Goal: Find specific page/section: Find specific page/section

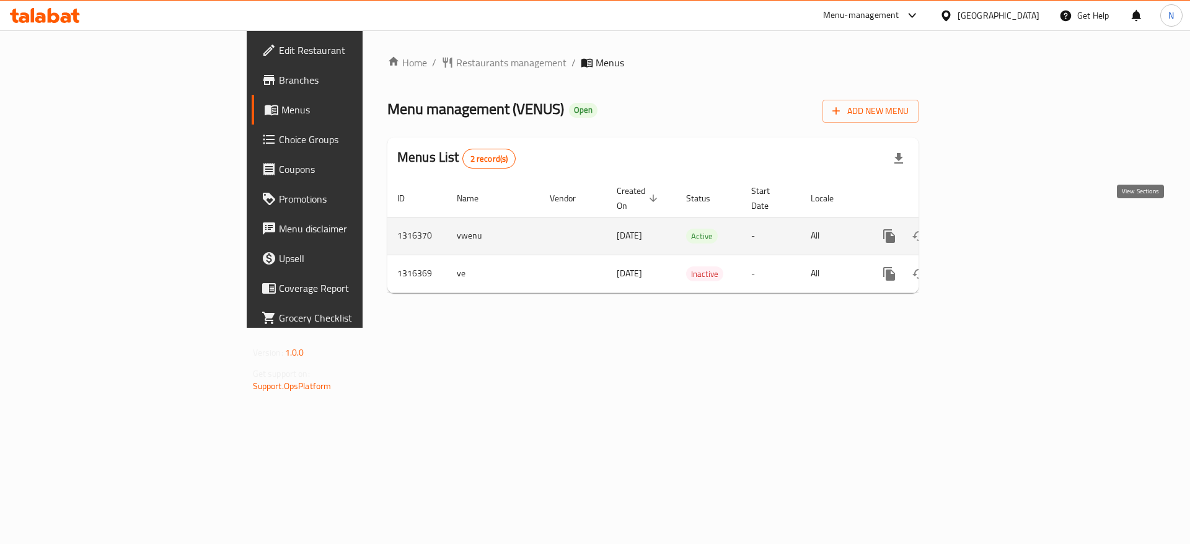
click at [985, 231] on icon "enhanced table" at bounding box center [978, 236] width 11 height 11
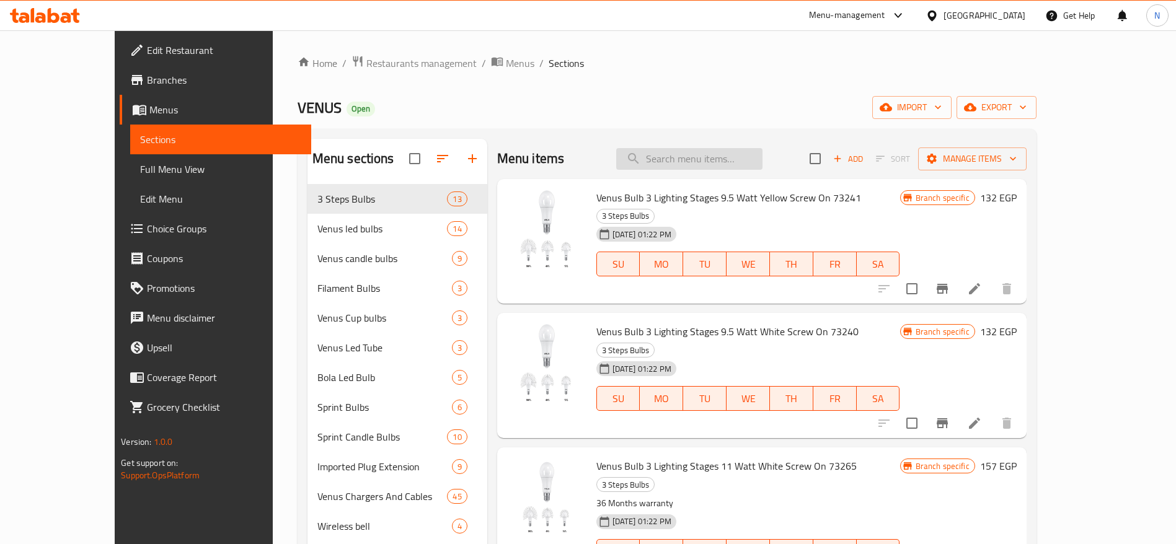
click at [732, 161] on input "search" at bounding box center [689, 159] width 146 height 22
paste input "Sprint Bulb Screw 10 [PERSON_NAME]"
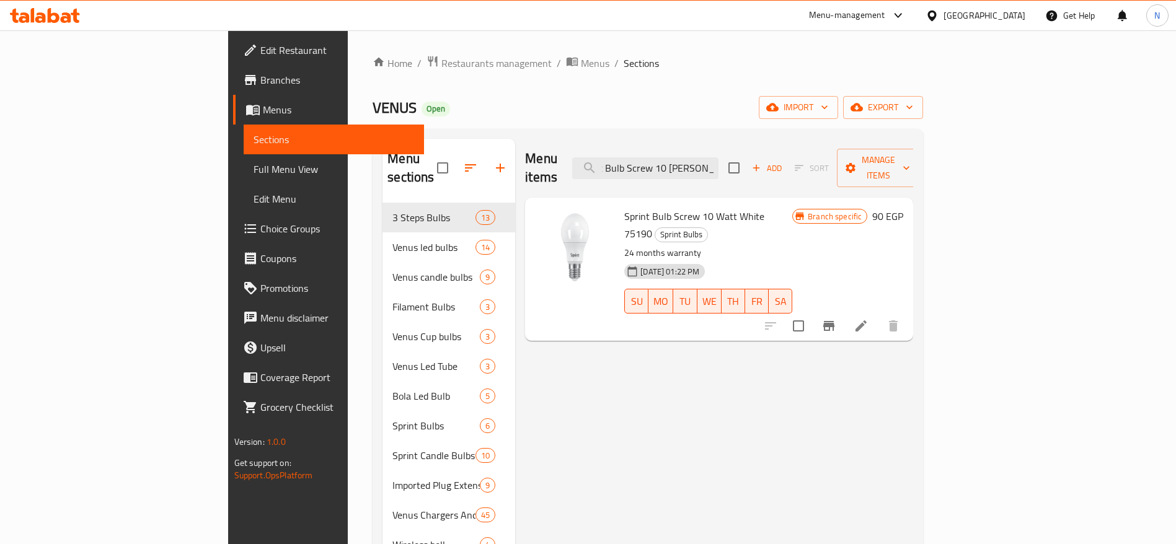
type input "Sprint Bulb Screw 10 [PERSON_NAME]"
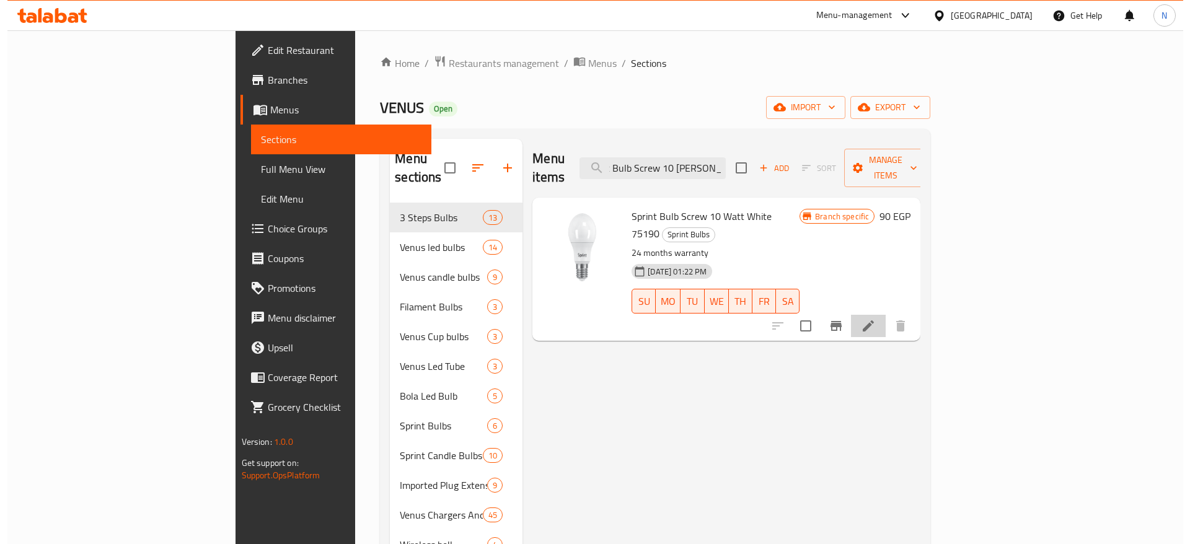
scroll to position [0, 0]
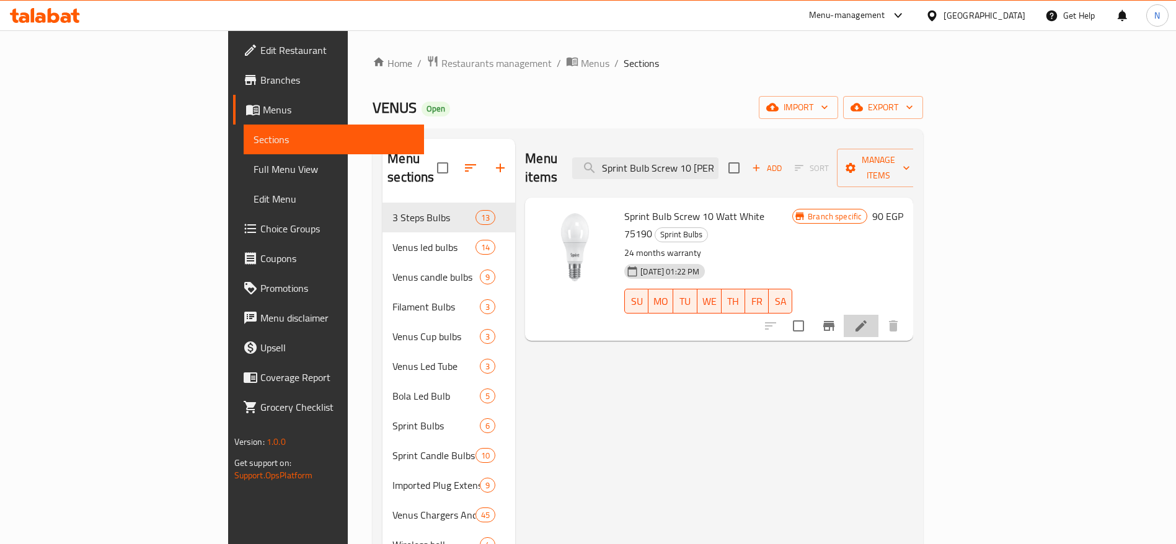
click at [879, 315] on li at bounding box center [861, 326] width 35 height 22
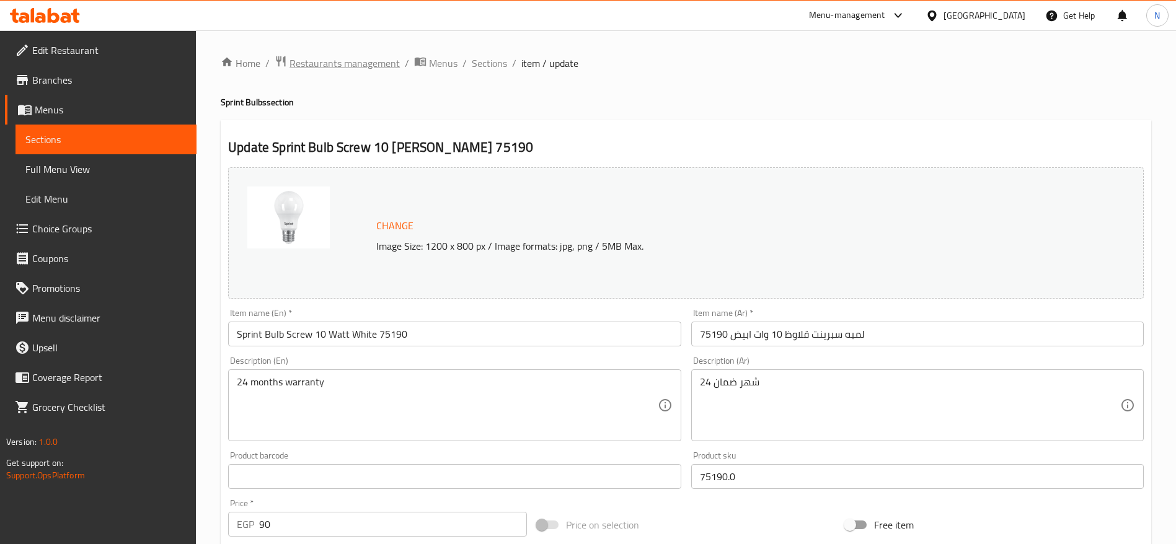
click at [348, 66] on span "Restaurants management" at bounding box center [345, 63] width 110 height 15
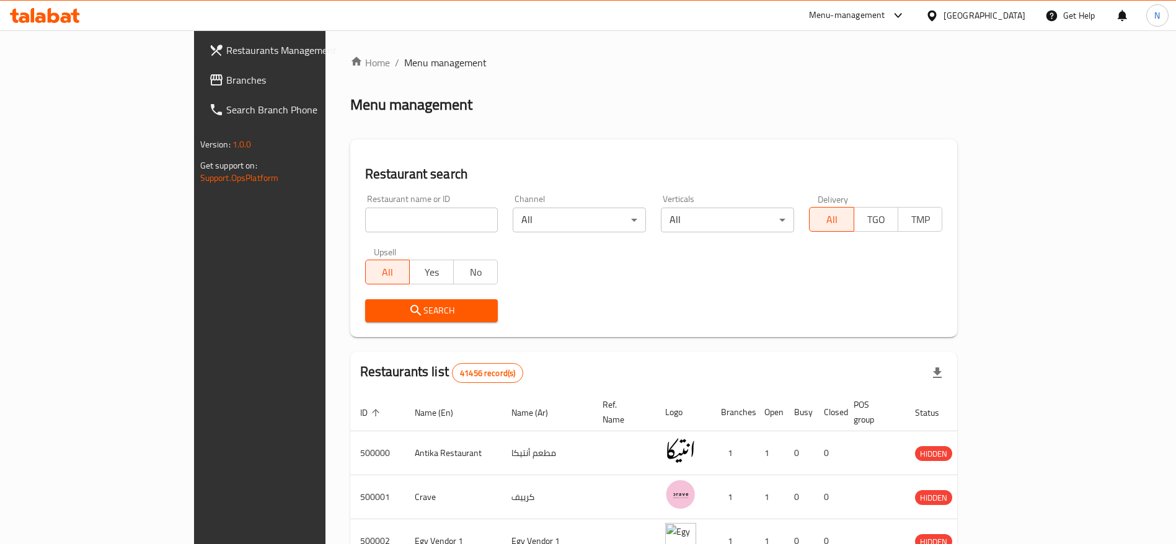
click at [365, 223] on input "search" at bounding box center [431, 220] width 133 height 25
type input "[PERSON_NAME]"
click button "Search" at bounding box center [431, 310] width 133 height 23
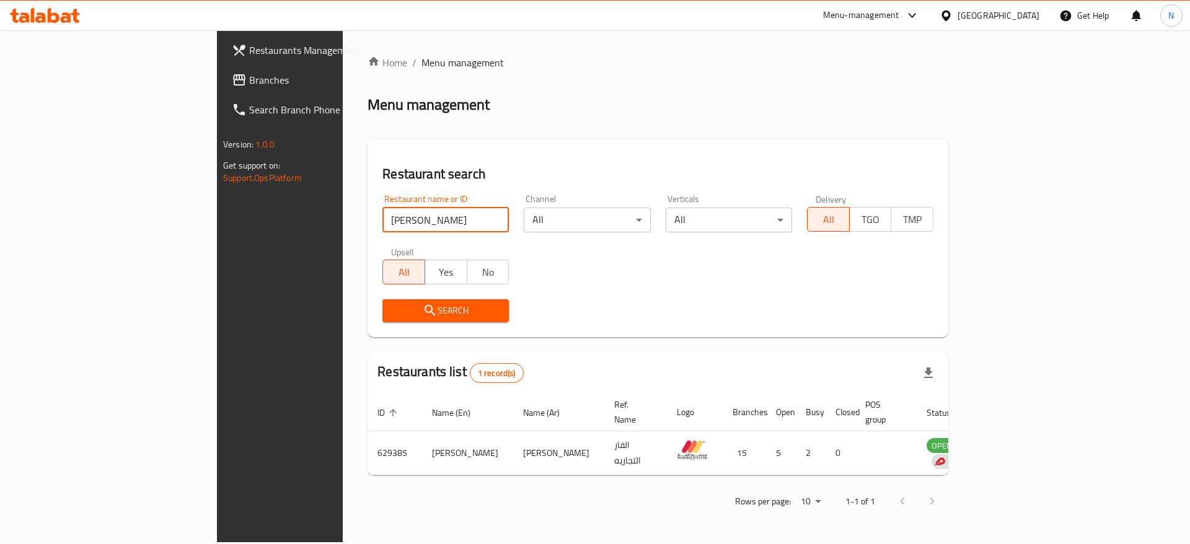
click at [383, 225] on input "[PERSON_NAME]" at bounding box center [446, 220] width 126 height 25
click button "Search" at bounding box center [446, 310] width 126 height 23
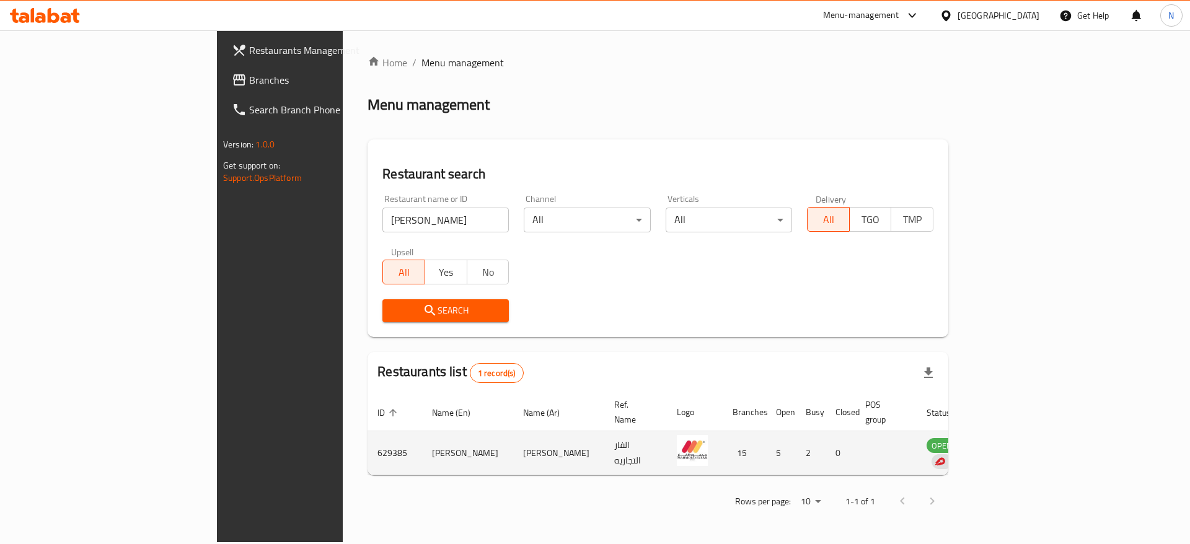
click at [1025, 446] on td "enhanced table" at bounding box center [1003, 454] width 43 height 44
click at [368, 436] on td "629385" at bounding box center [395, 454] width 55 height 44
copy td "629385"
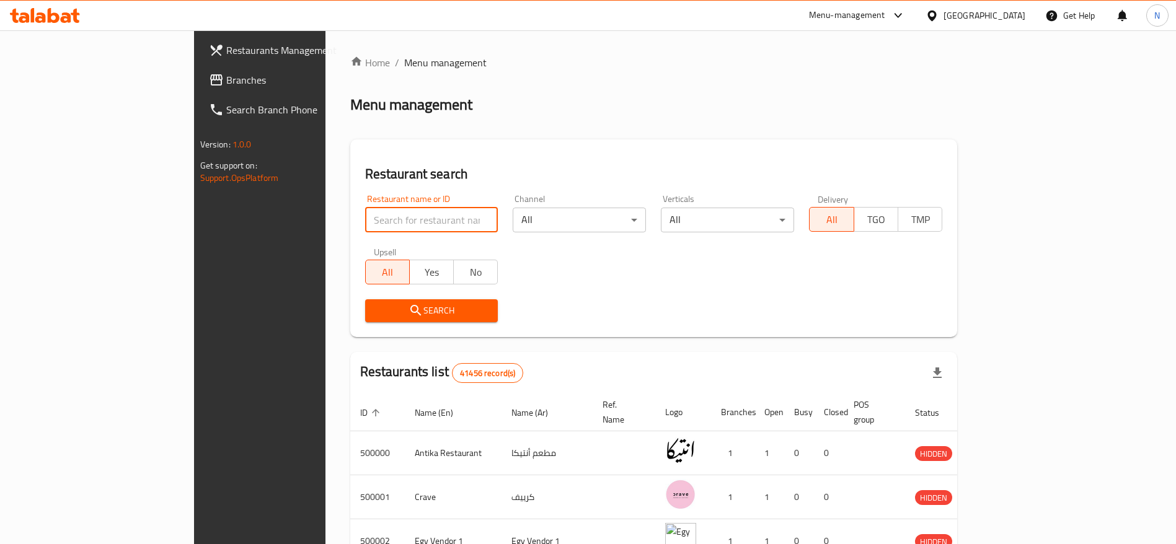
click at [398, 219] on input "search" at bounding box center [431, 220] width 133 height 25
type input "[PERSON_NAME]"
click button "Search" at bounding box center [431, 310] width 133 height 23
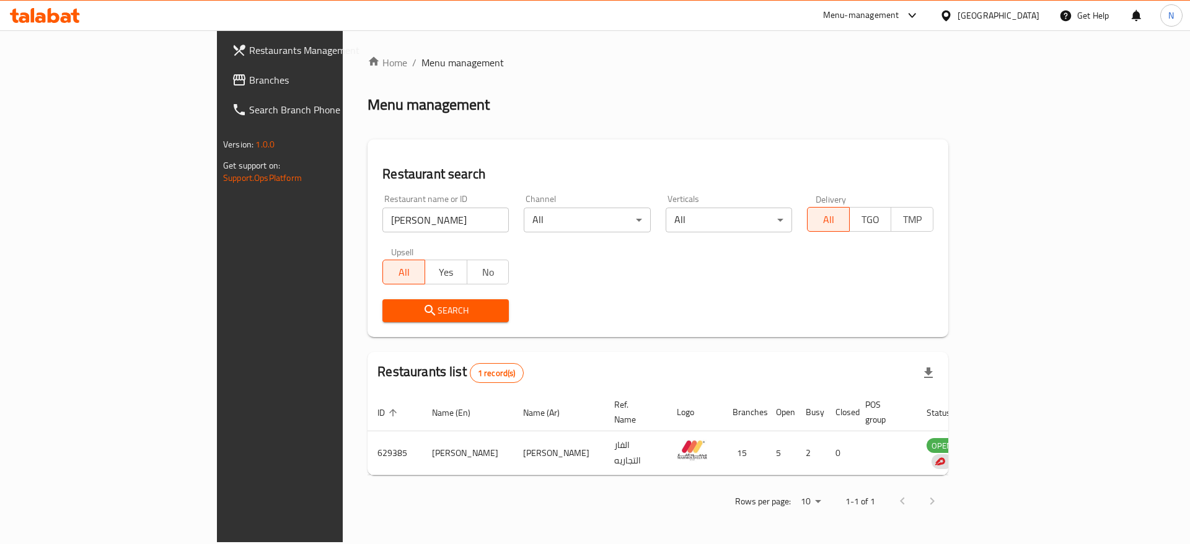
click at [900, 14] on div "Menu-management" at bounding box center [861, 15] width 76 height 15
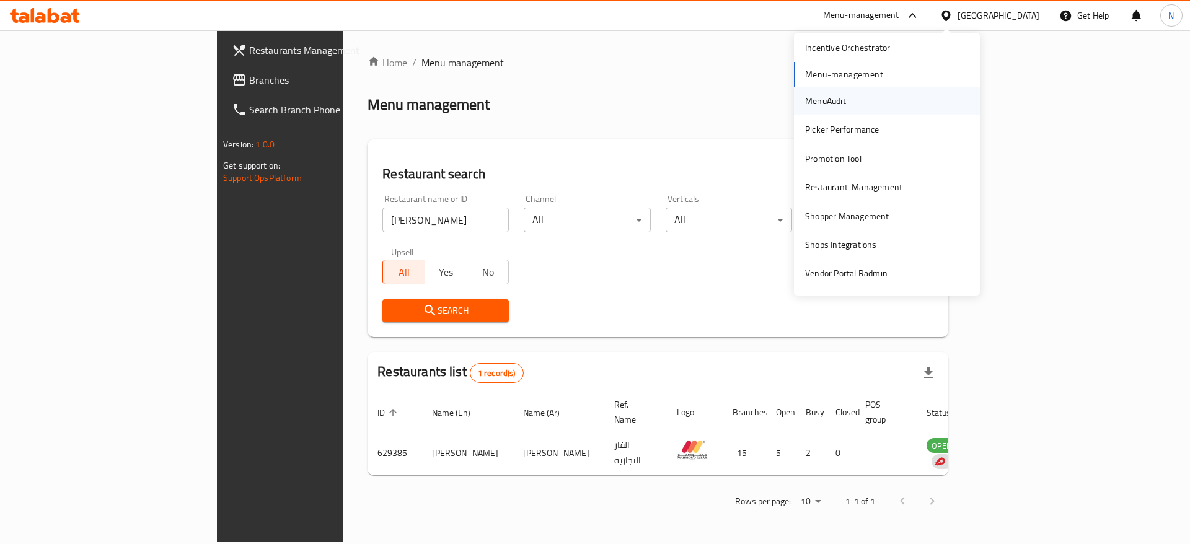
scroll to position [122, 0]
click at [835, 180] on div "Restaurant-Management" at bounding box center [853, 187] width 97 height 14
